Goal: Check status: Check status

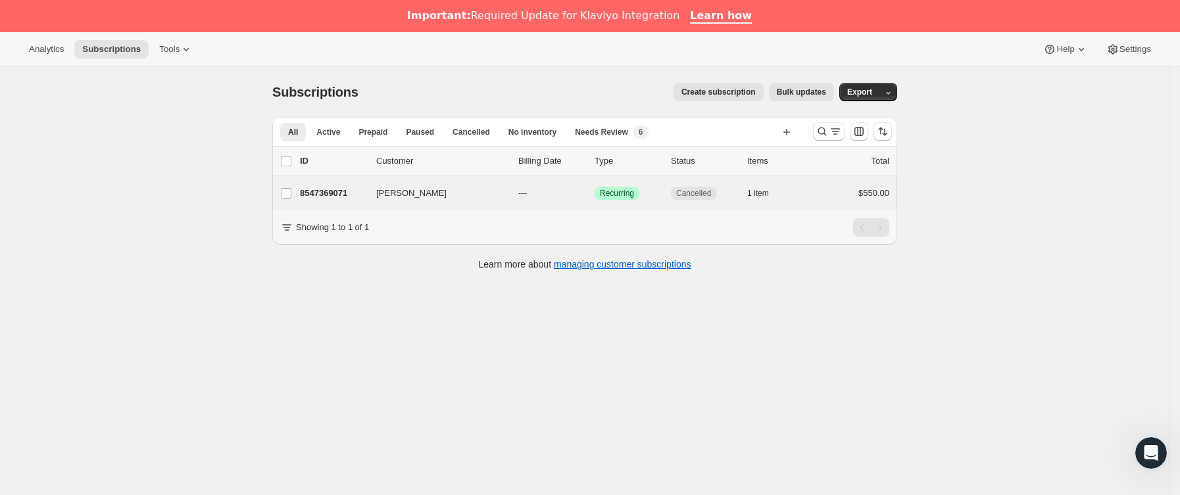
click at [829, 132] on icon "Buscar y filtrar resultados" at bounding box center [822, 131] width 13 height 13
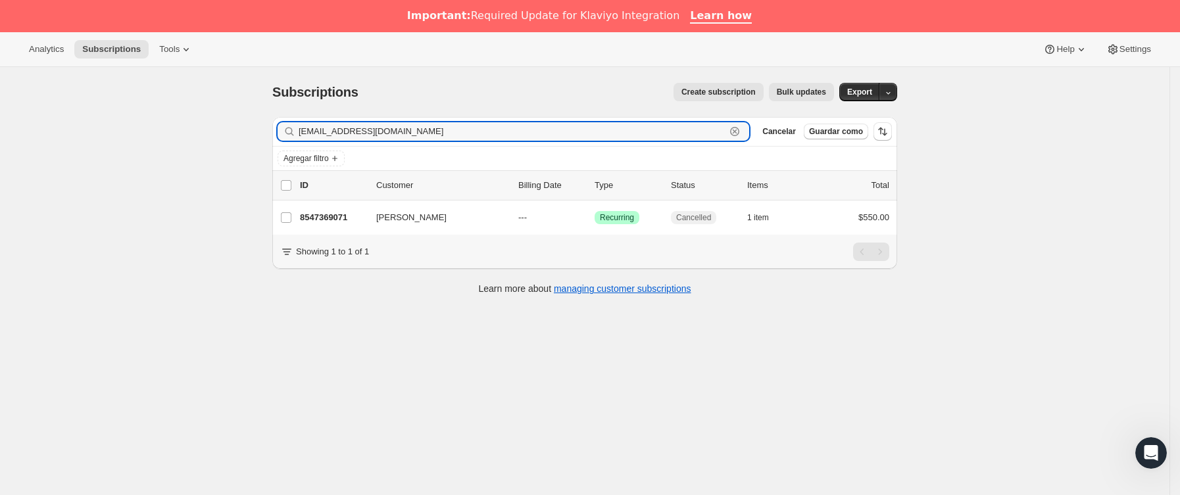
drag, startPoint x: 153, startPoint y: 130, endPoint x: 235, endPoint y: 139, distance: 82.7
click at [101, 138] on div "Subscriptions. Esta página está lista Subscriptions Create subscription Bulk up…" at bounding box center [585, 314] width 1170 height 495
paste input "[EMAIL_ADDRESS]"
type input "[EMAIL_ADDRESS][DOMAIN_NAME]"
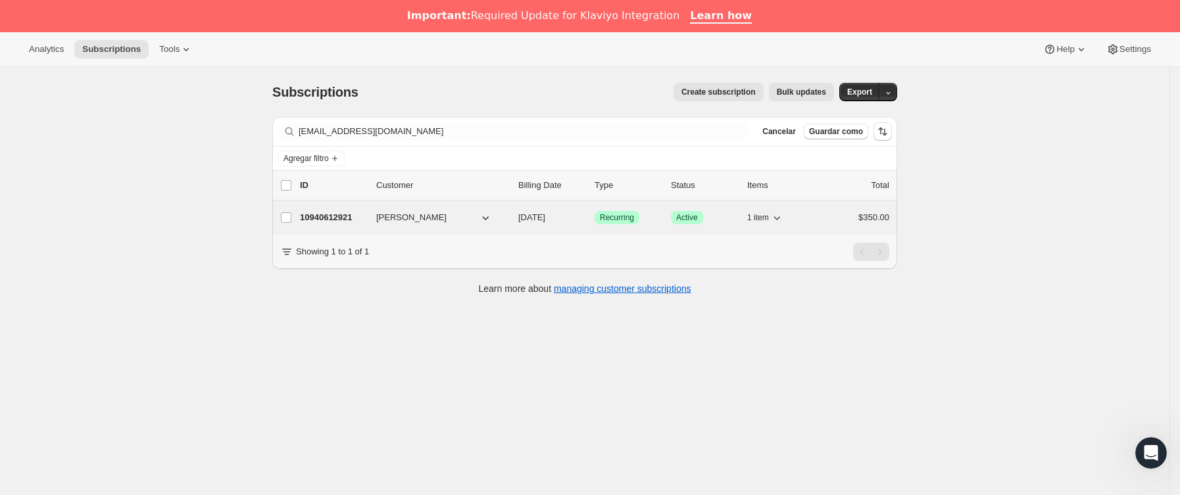
click at [372, 226] on div "10940612921 Till Moewes [DATE] Logrado Recurring Logrado Active 1 item $350.00" at bounding box center [595, 218] width 590 height 18
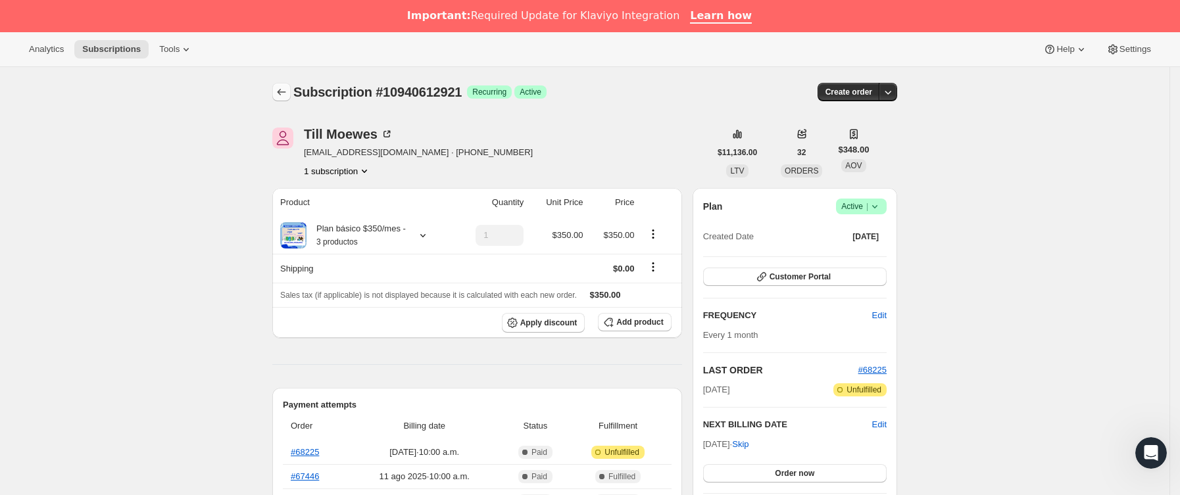
click at [285, 85] on button "Subscriptions" at bounding box center [281, 92] width 18 height 18
